Goal: Browse casually

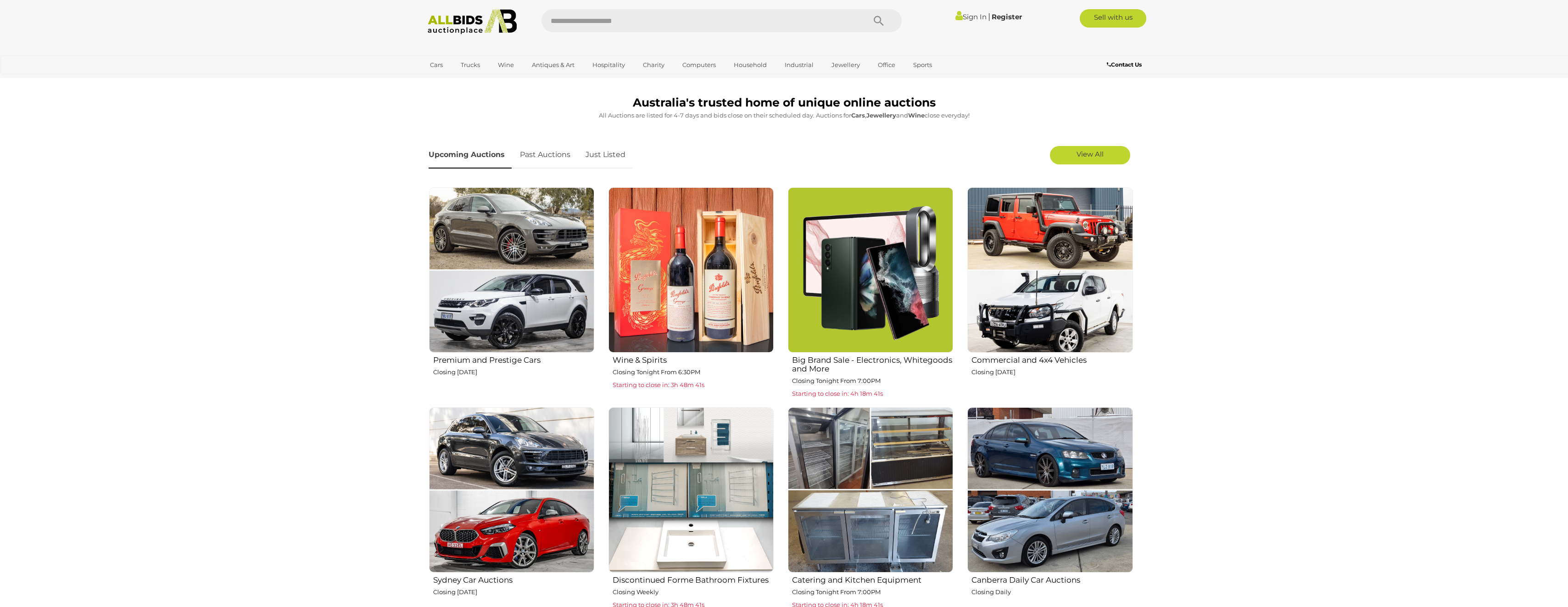
scroll to position [275, 0]
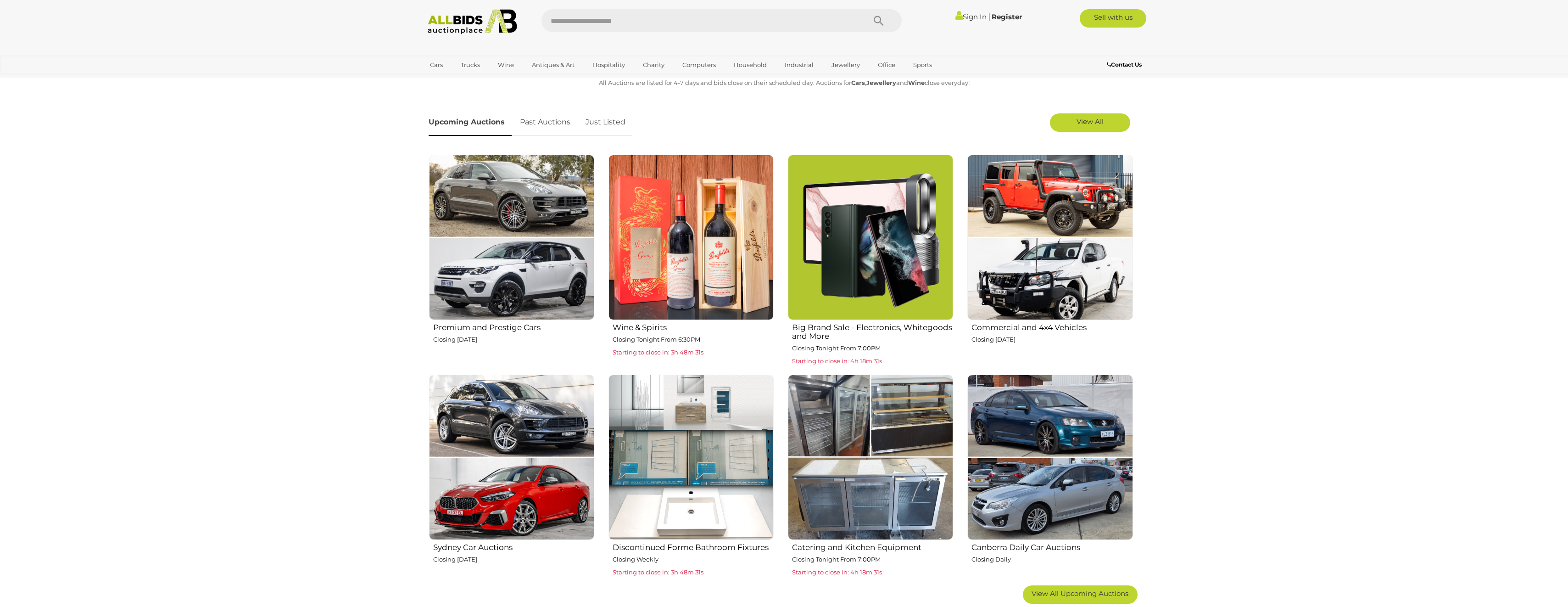
click at [829, 330] on h2 "Big Brand Sale - Electronics, Whitegoods and More" at bounding box center [872, 331] width 161 height 19
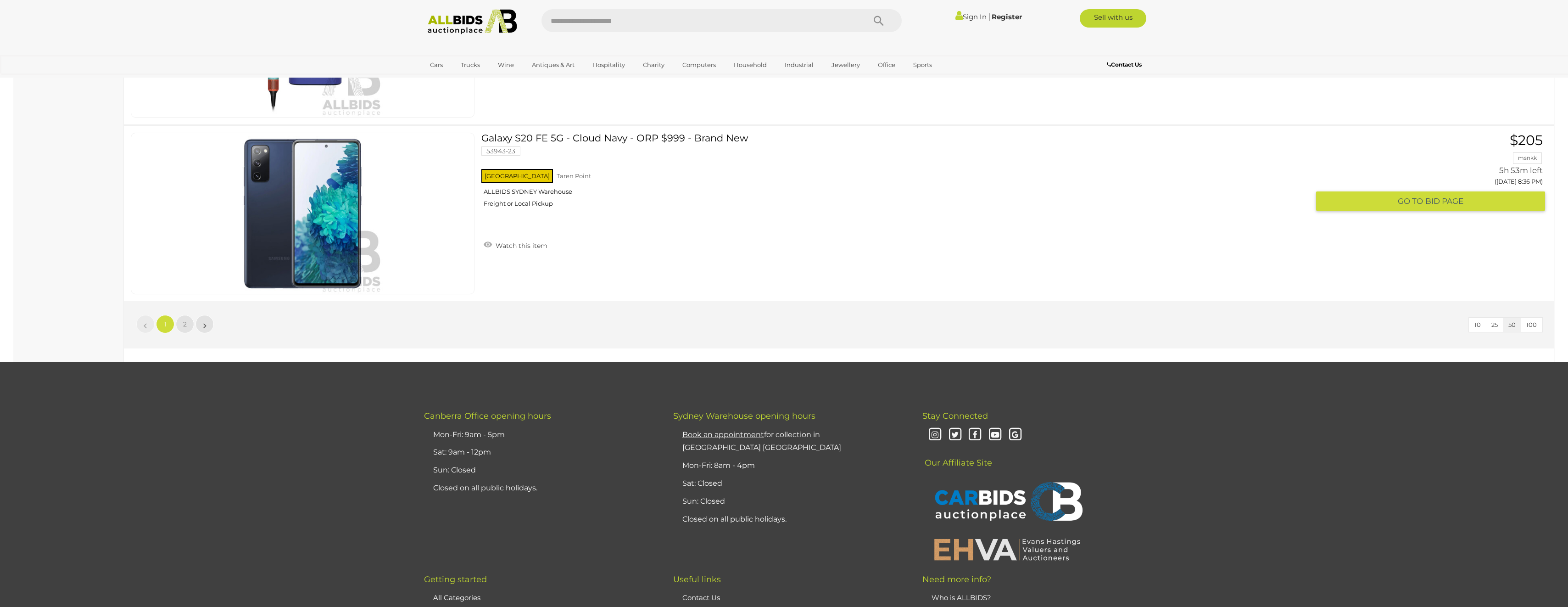
scroll to position [8675, 0]
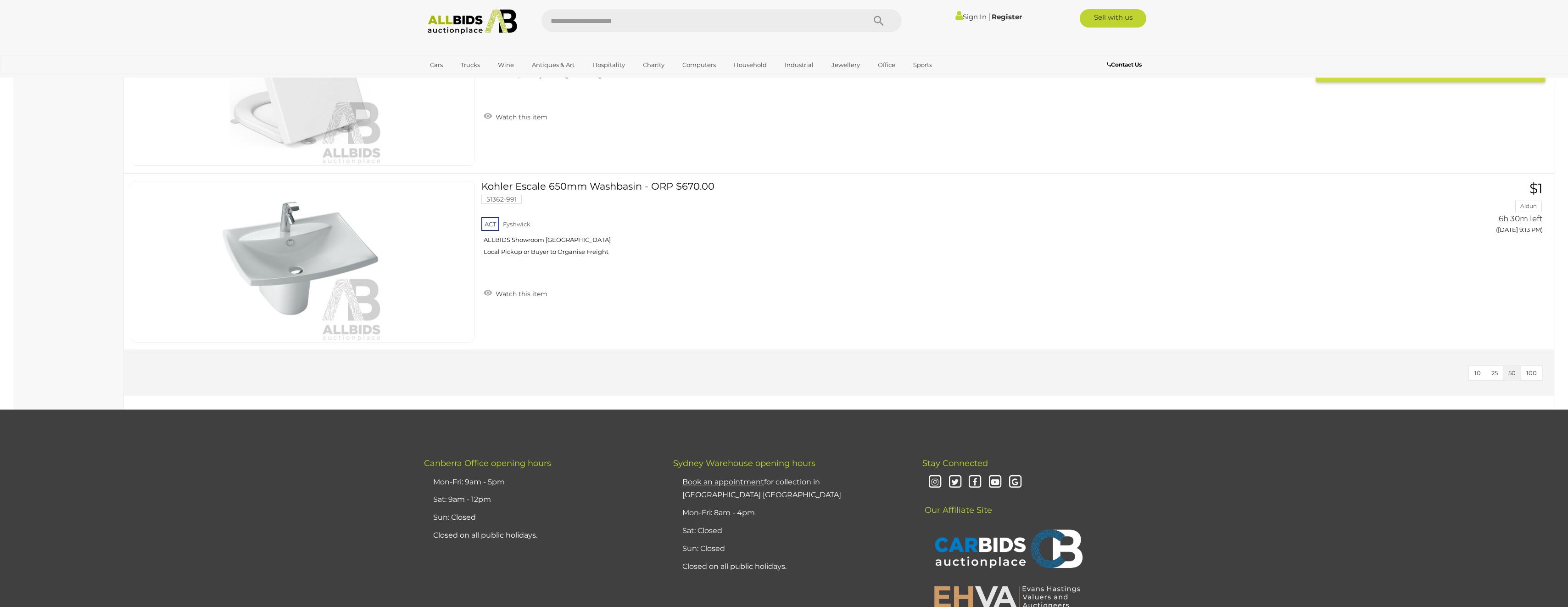
scroll to position [6058, 0]
